Goal: Navigation & Orientation: Find specific page/section

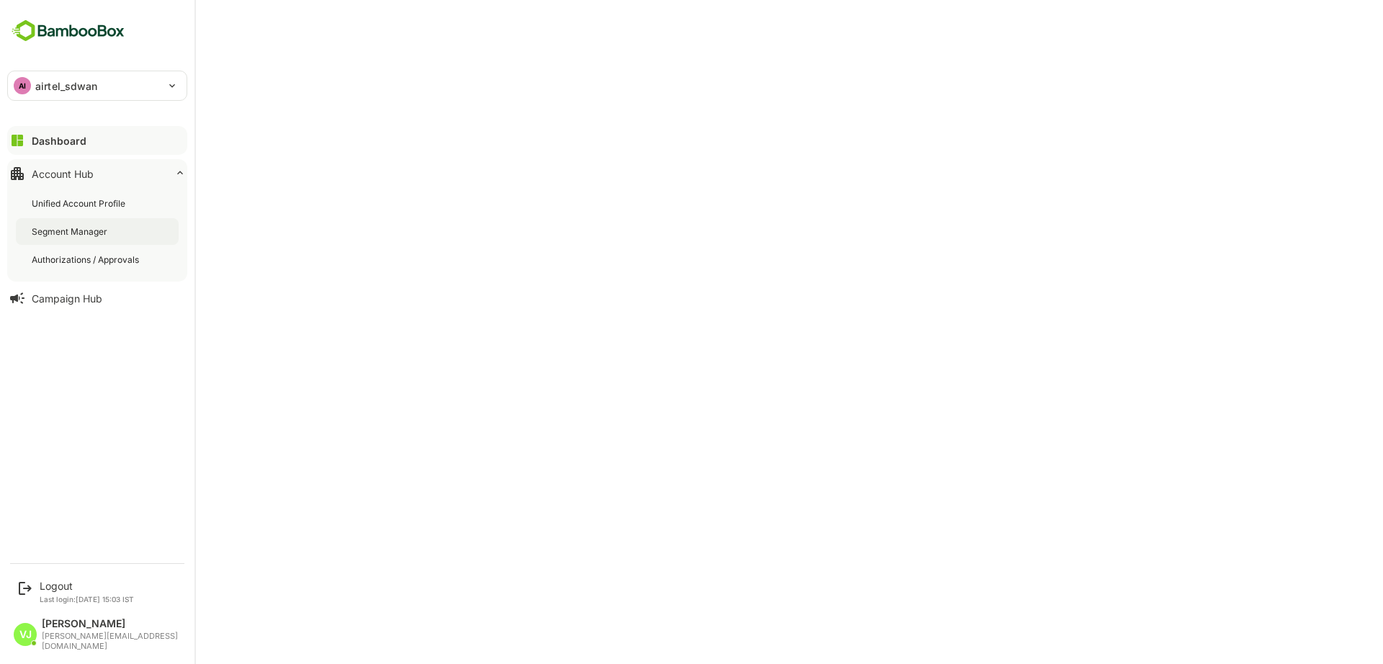
click at [104, 234] on div "Segment Manager" at bounding box center [71, 231] width 78 height 12
click at [74, 207] on div "Unified Account Profile" at bounding box center [80, 203] width 96 height 12
click at [89, 231] on div "Segment Manager" at bounding box center [71, 231] width 78 height 12
click at [66, 197] on div "Unified Account Profile" at bounding box center [80, 203] width 96 height 12
click at [66, 146] on div "Dashboard" at bounding box center [58, 141] width 52 height 12
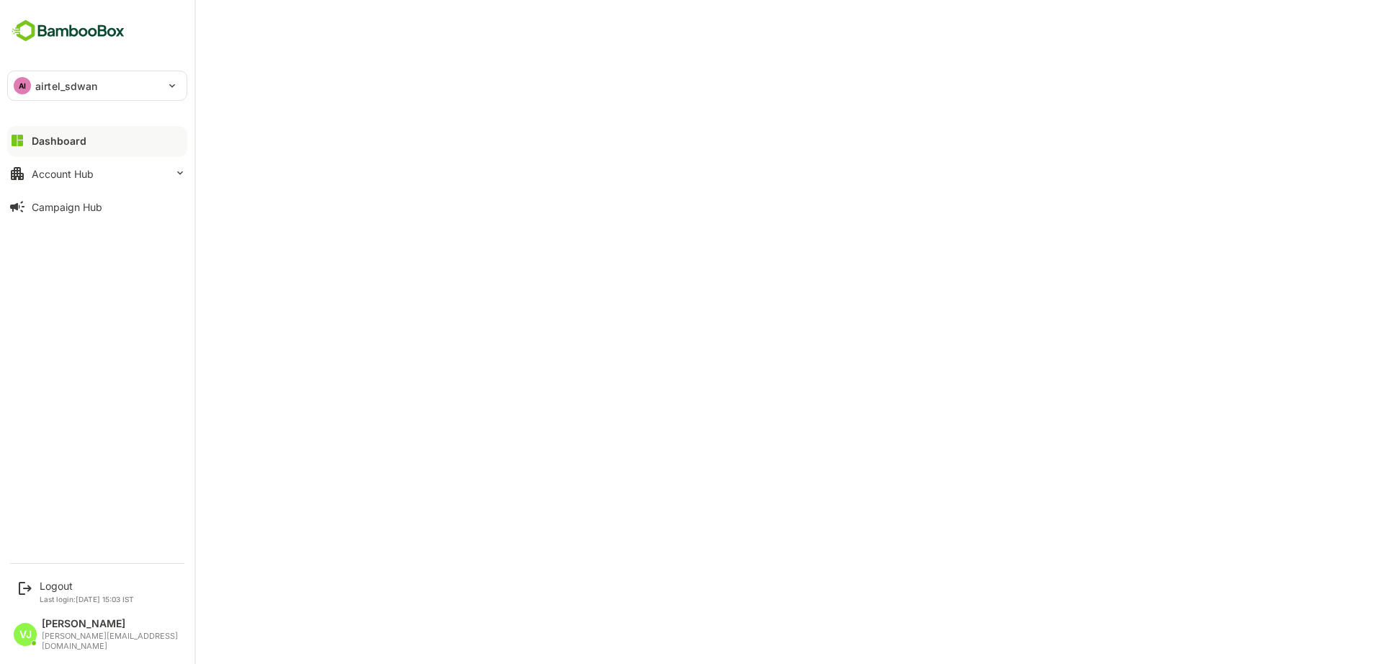
click at [94, 86] on p "airtel_sdwan" at bounding box center [66, 85] width 63 height 15
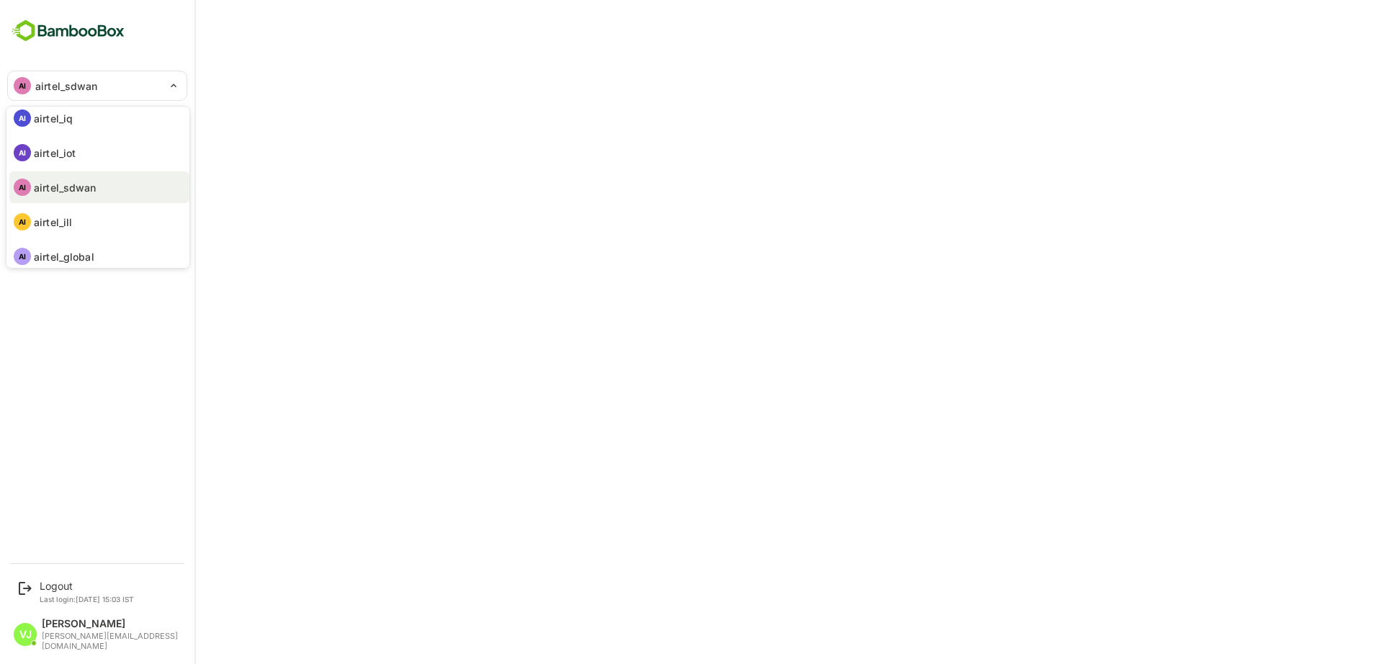
click at [97, 362] on div at bounding box center [691, 332] width 1383 height 664
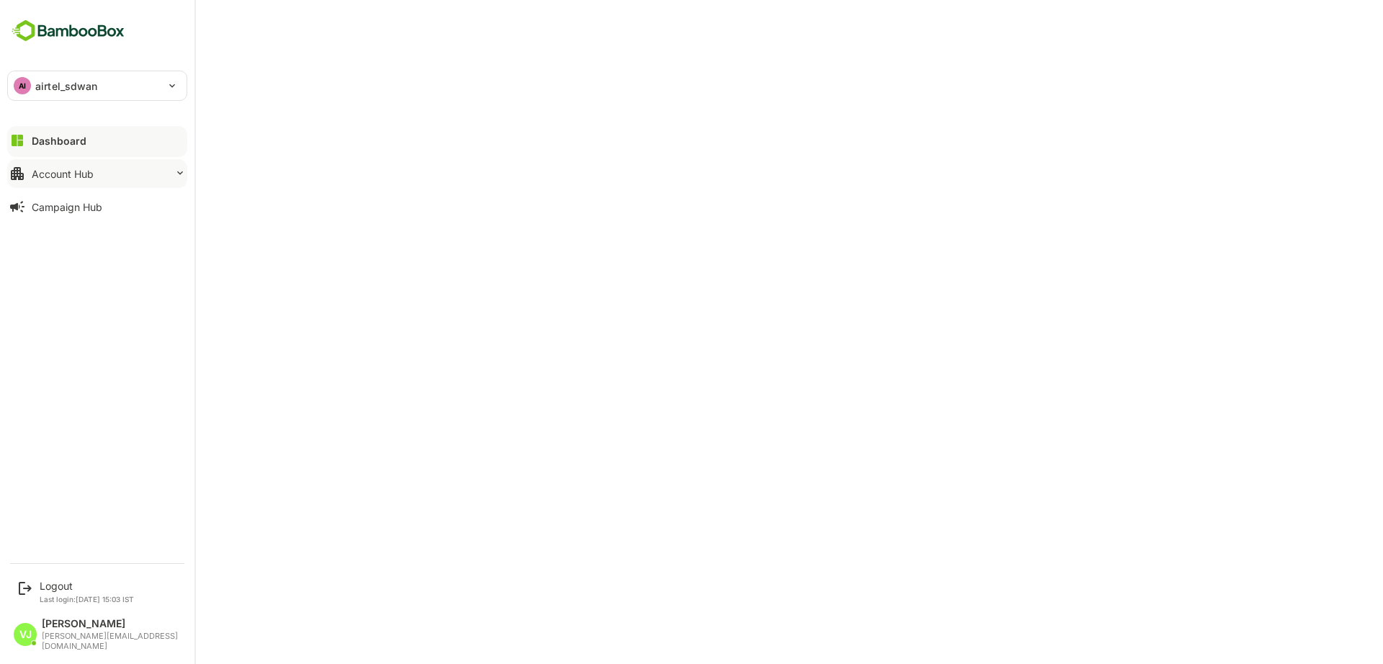
click at [71, 175] on div "Account Hub" at bounding box center [63, 174] width 62 height 12
click at [64, 234] on div "Segment Manager" at bounding box center [71, 231] width 78 height 12
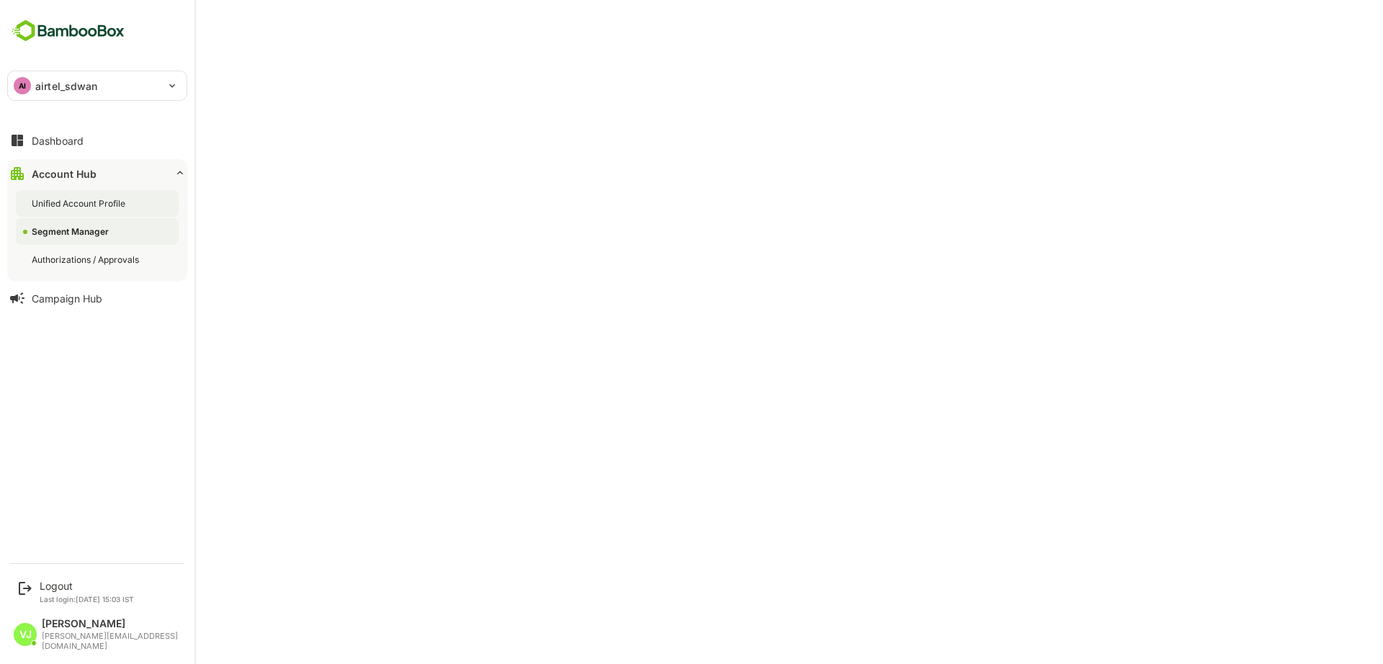
click at [111, 207] on div "Unified Account Profile" at bounding box center [80, 203] width 96 height 12
